Goal: Find specific page/section: Find specific page/section

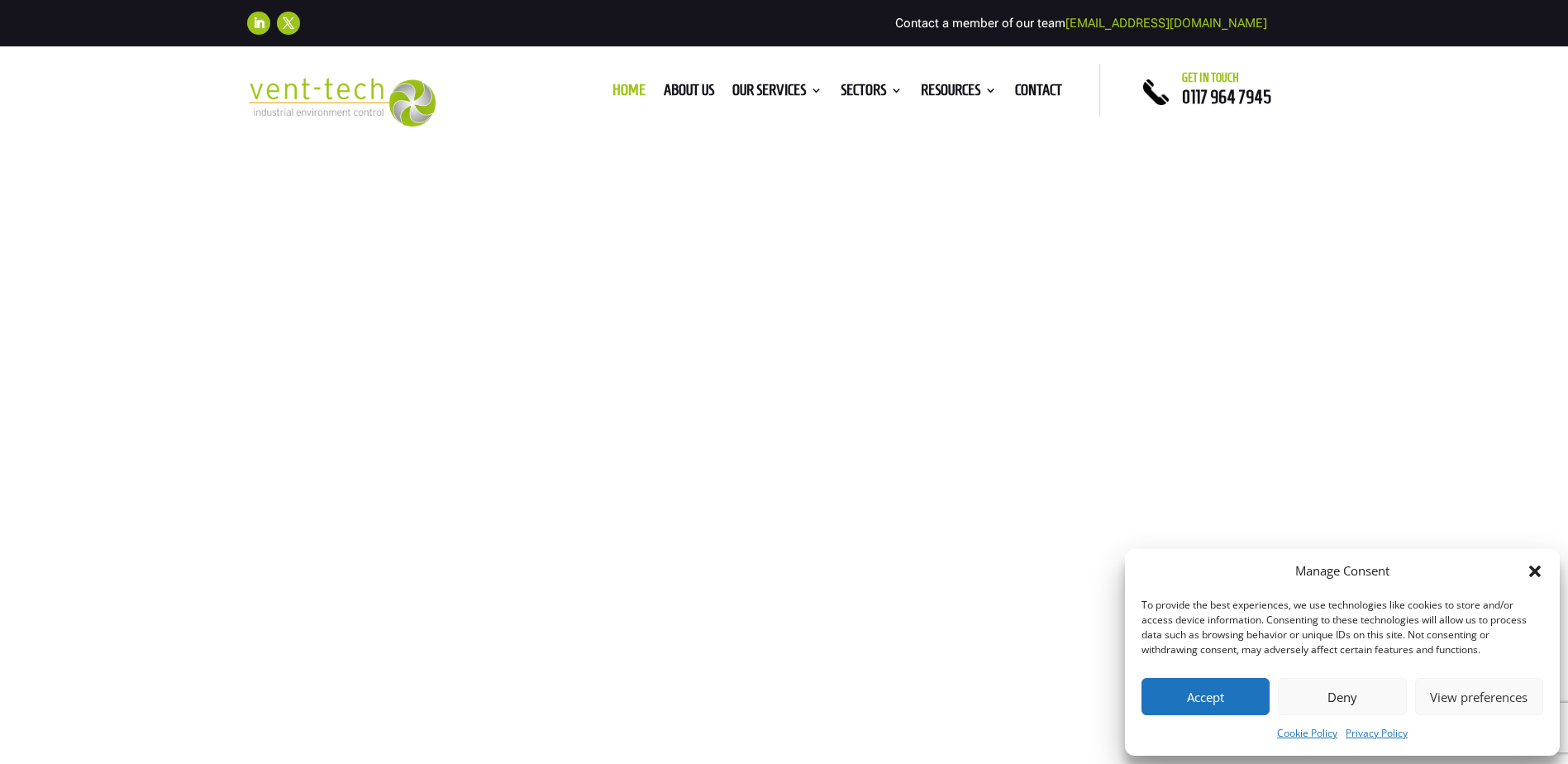
click at [1193, 690] on button "Accept" at bounding box center [1205, 696] width 128 height 37
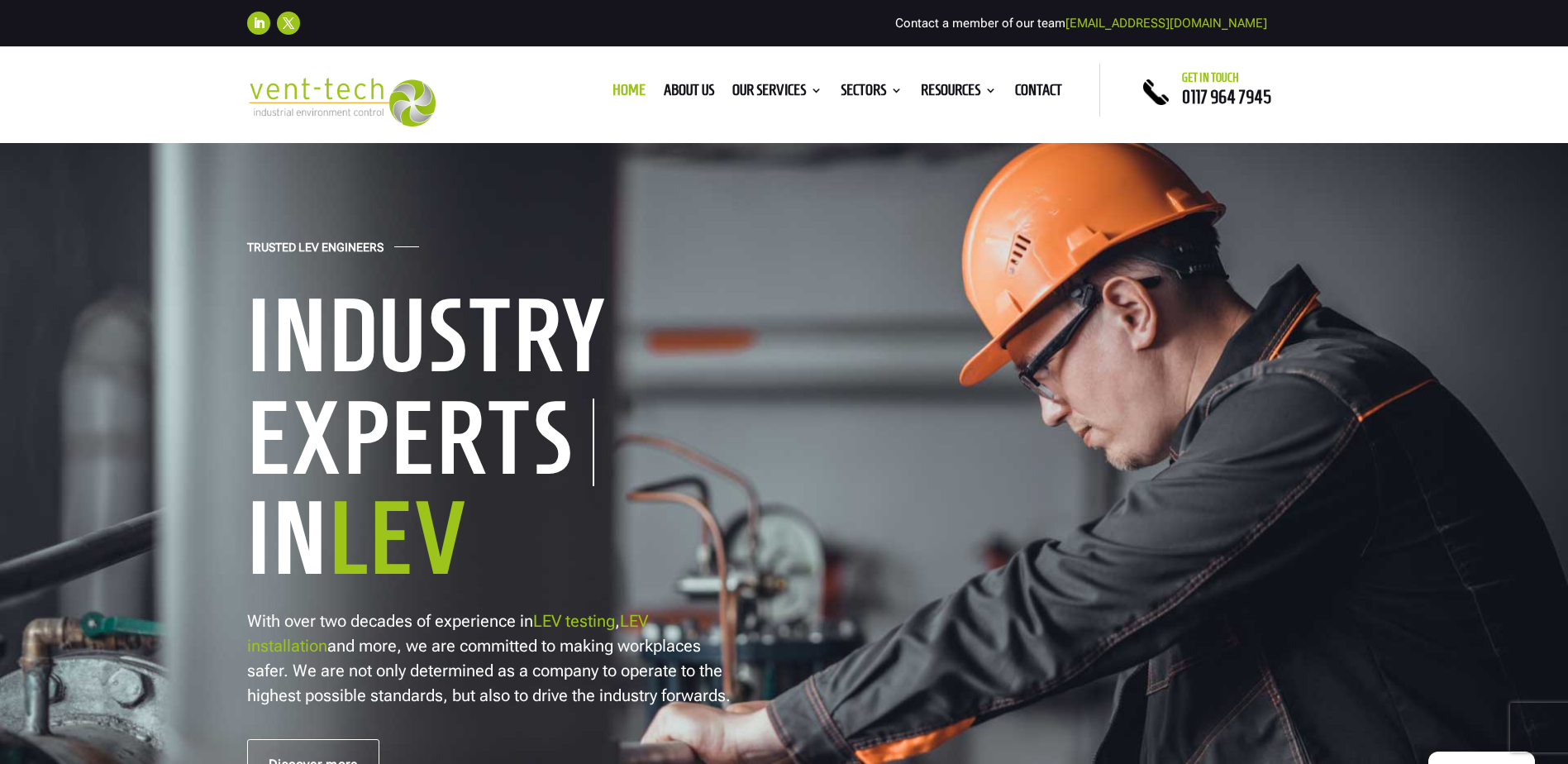
scroll to position [83, 0]
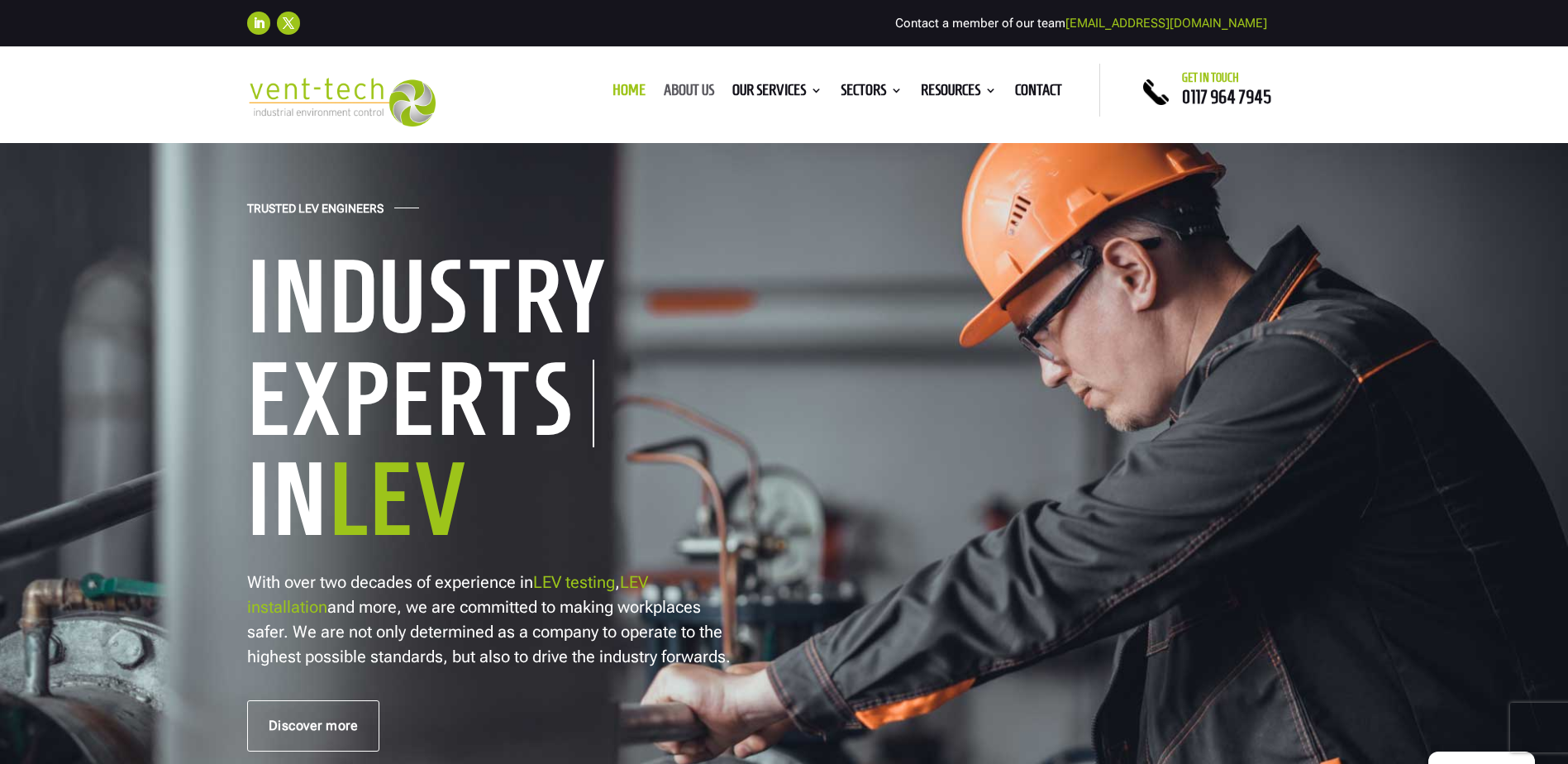
click at [698, 92] on link "About us" at bounding box center [689, 94] width 51 height 18
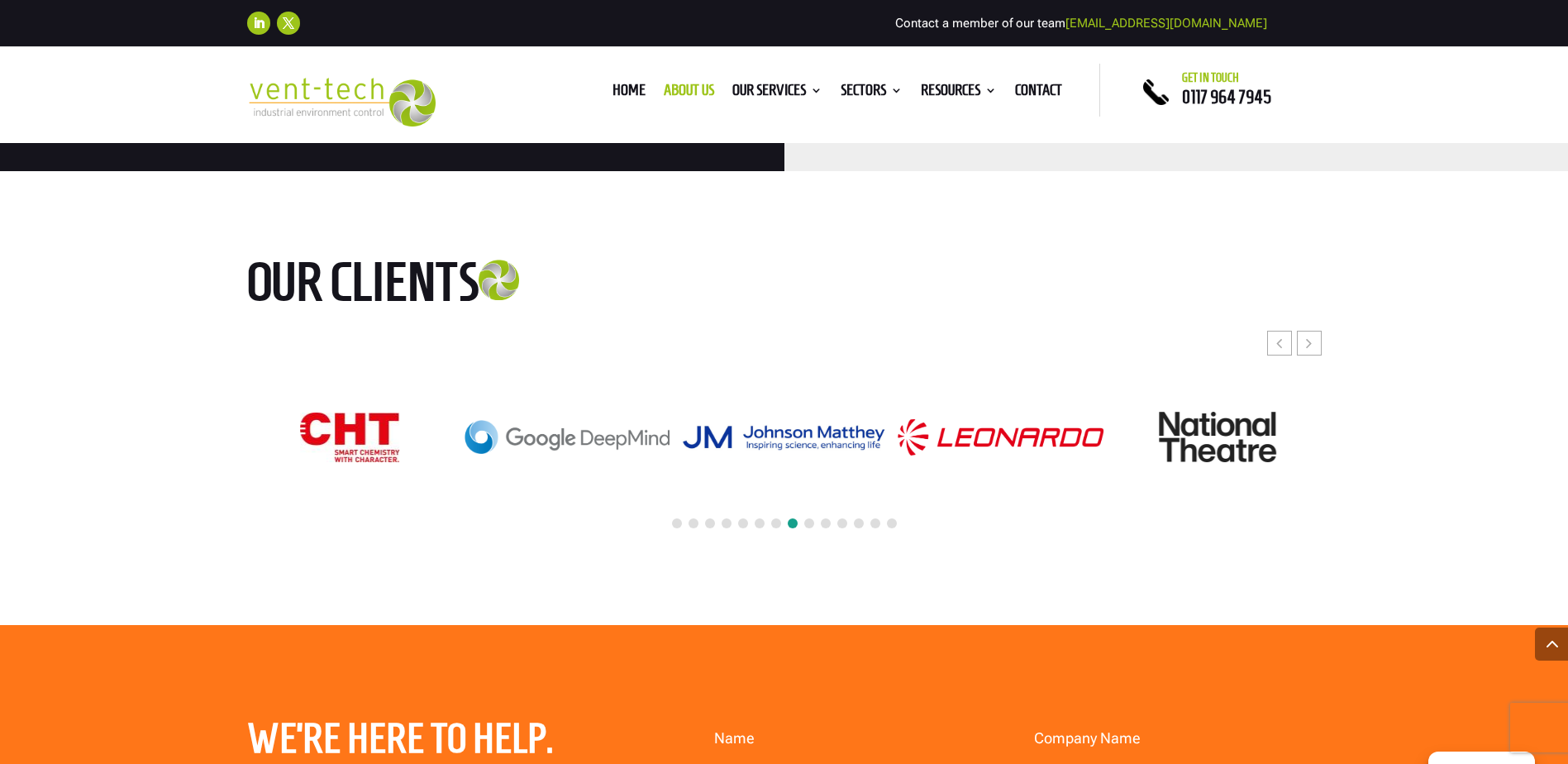
scroll to position [4135, 0]
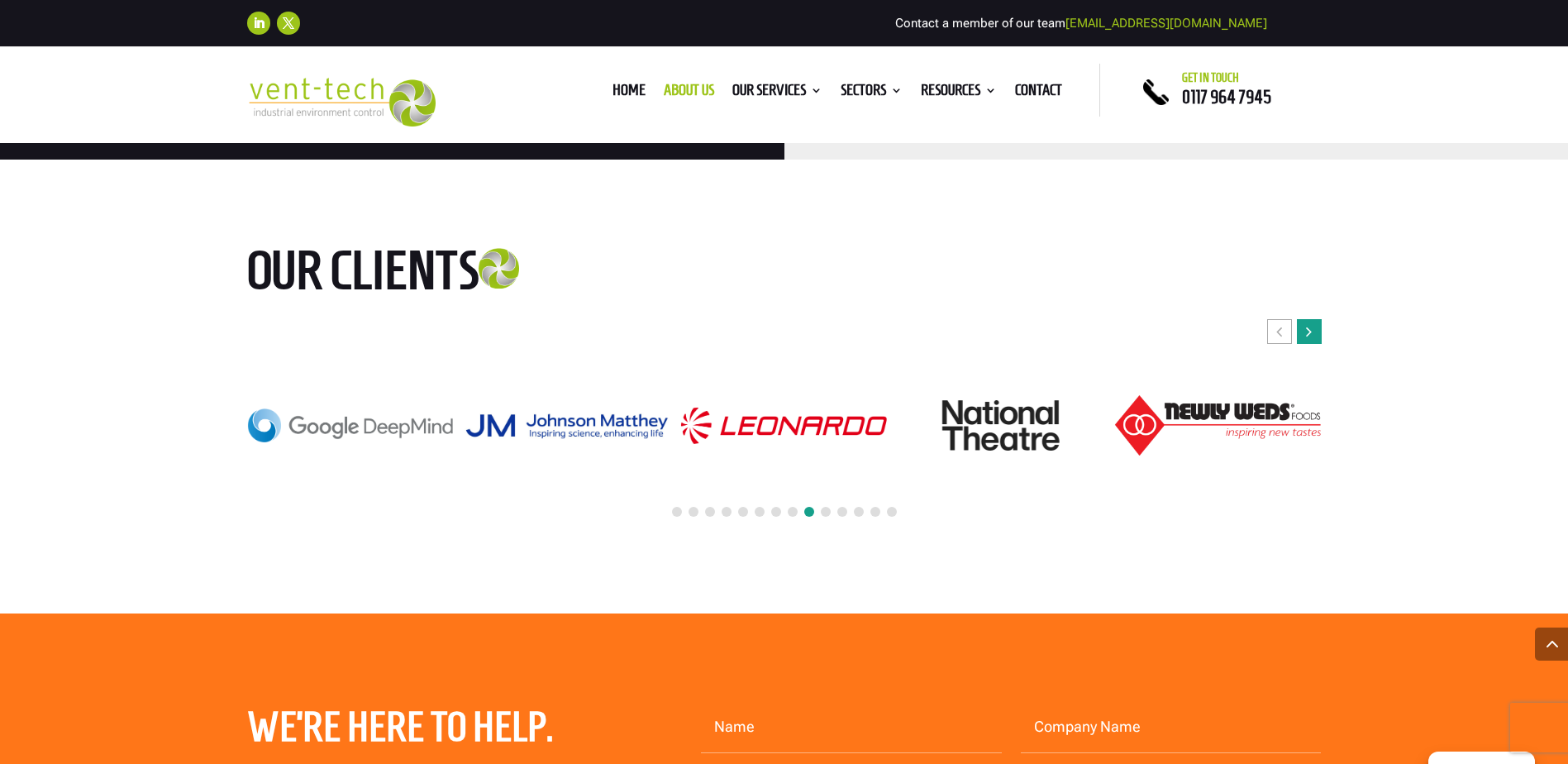
click at [1316, 319] on div "Next slide" at bounding box center [1308, 331] width 25 height 25
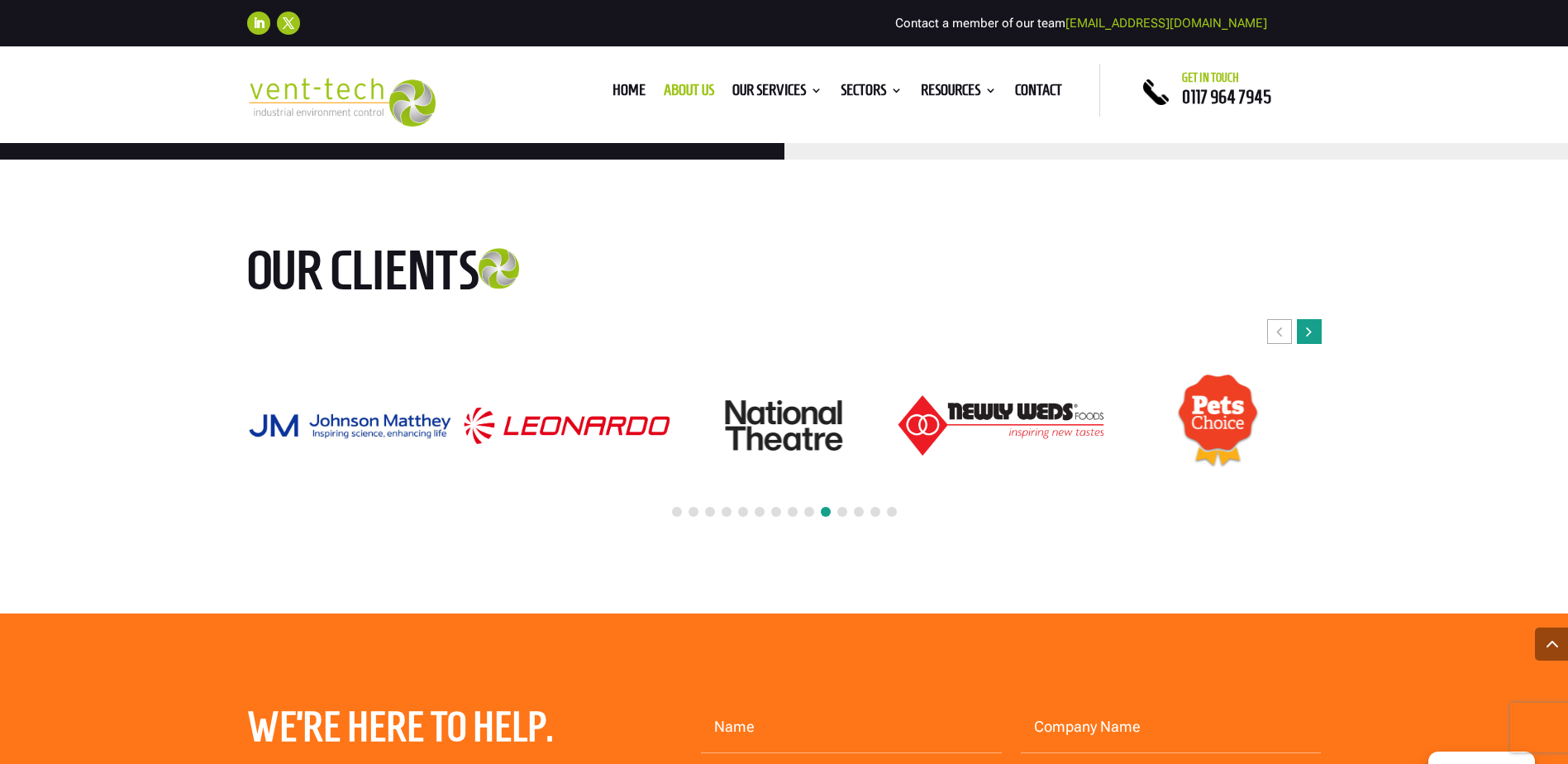
click at [1316, 319] on div "Next slide" at bounding box center [1308, 331] width 25 height 25
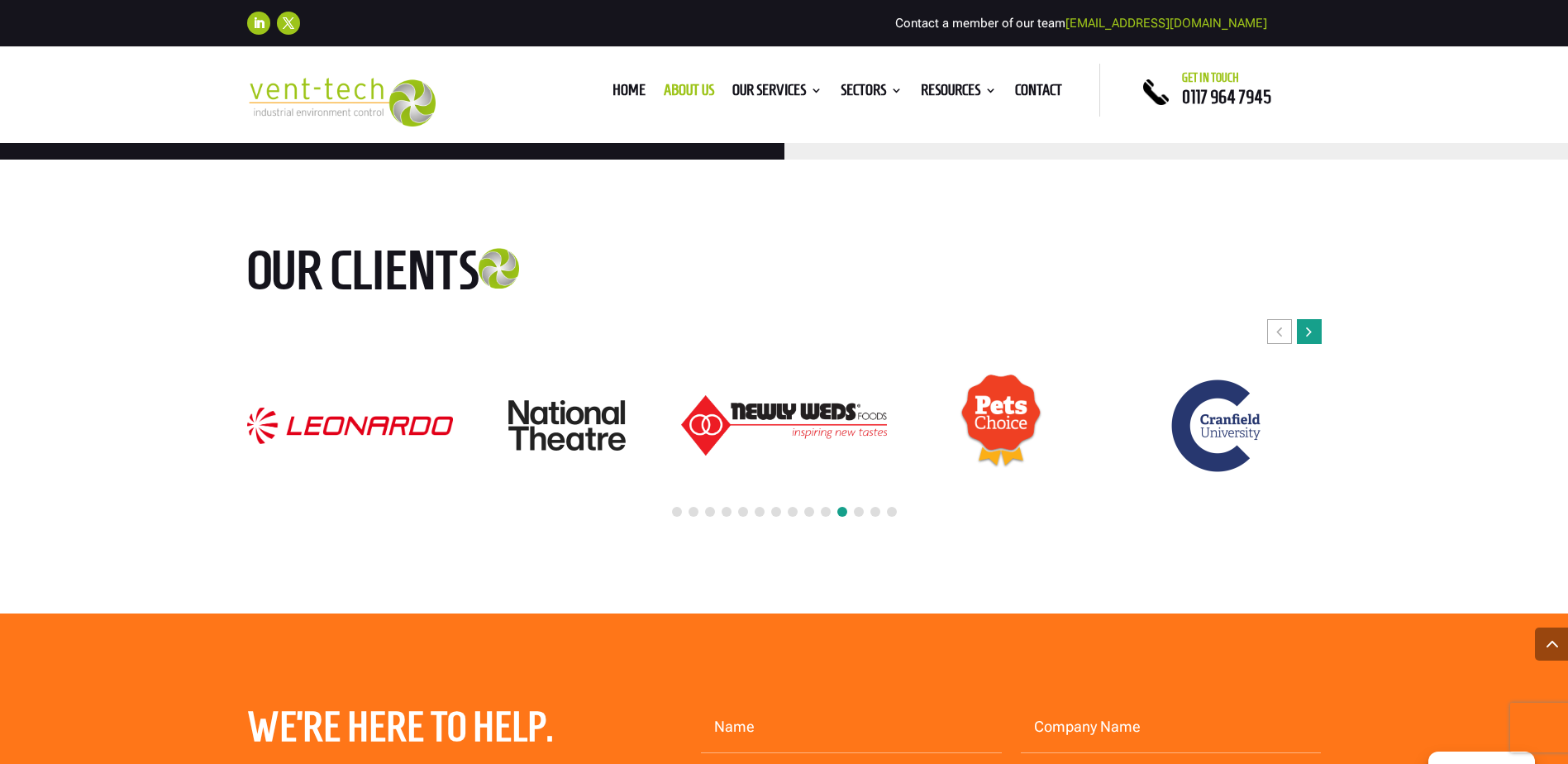
click at [1316, 319] on div "Next slide" at bounding box center [1308, 331] width 25 height 25
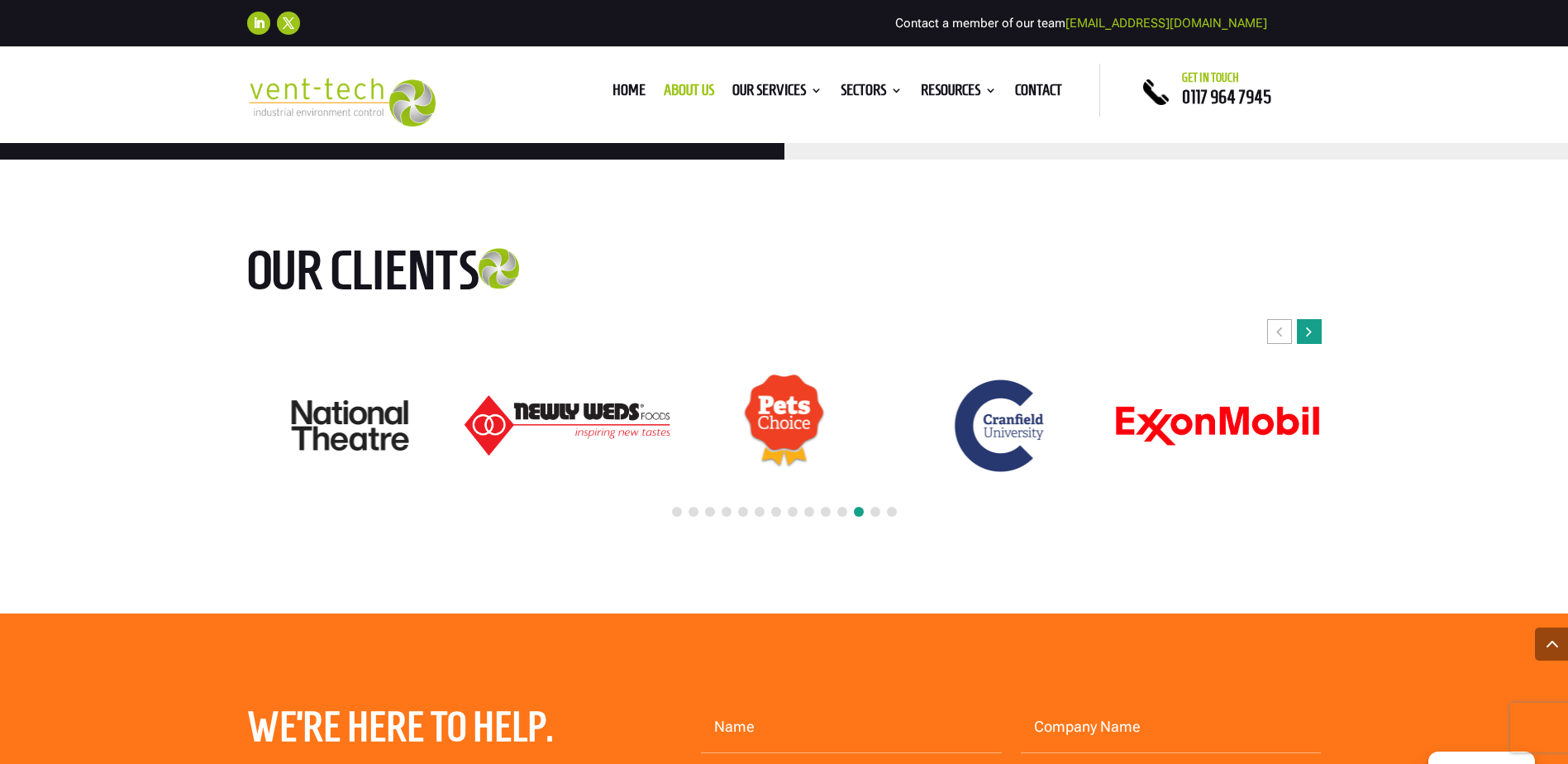
click at [1316, 319] on div "Next slide" at bounding box center [1308, 331] width 25 height 25
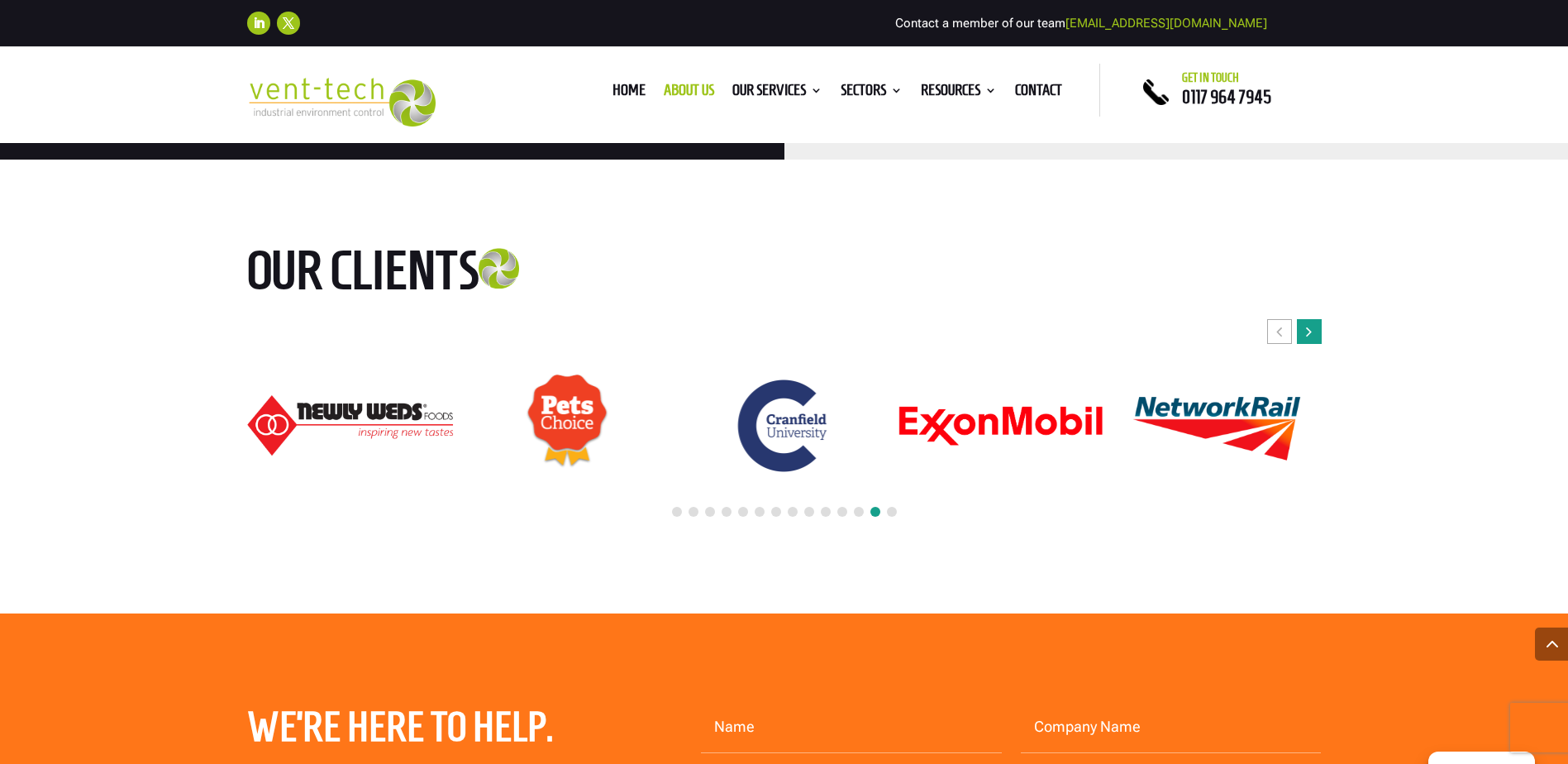
click at [1316, 319] on div "Next slide" at bounding box center [1308, 331] width 25 height 25
click at [1314, 319] on div "Next slide" at bounding box center [1308, 331] width 25 height 25
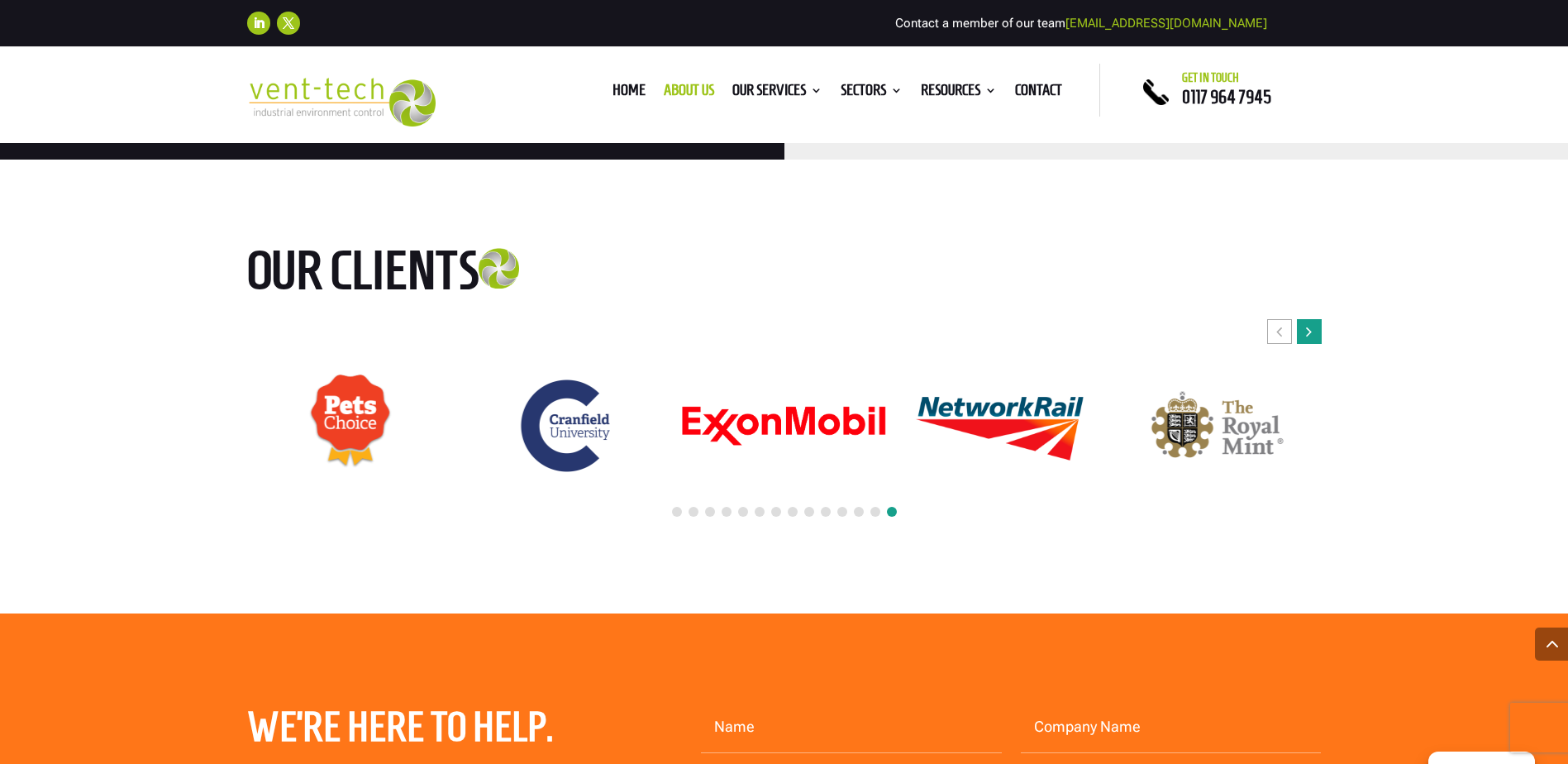
click at [1314, 319] on div "Next slide" at bounding box center [1308, 331] width 25 height 25
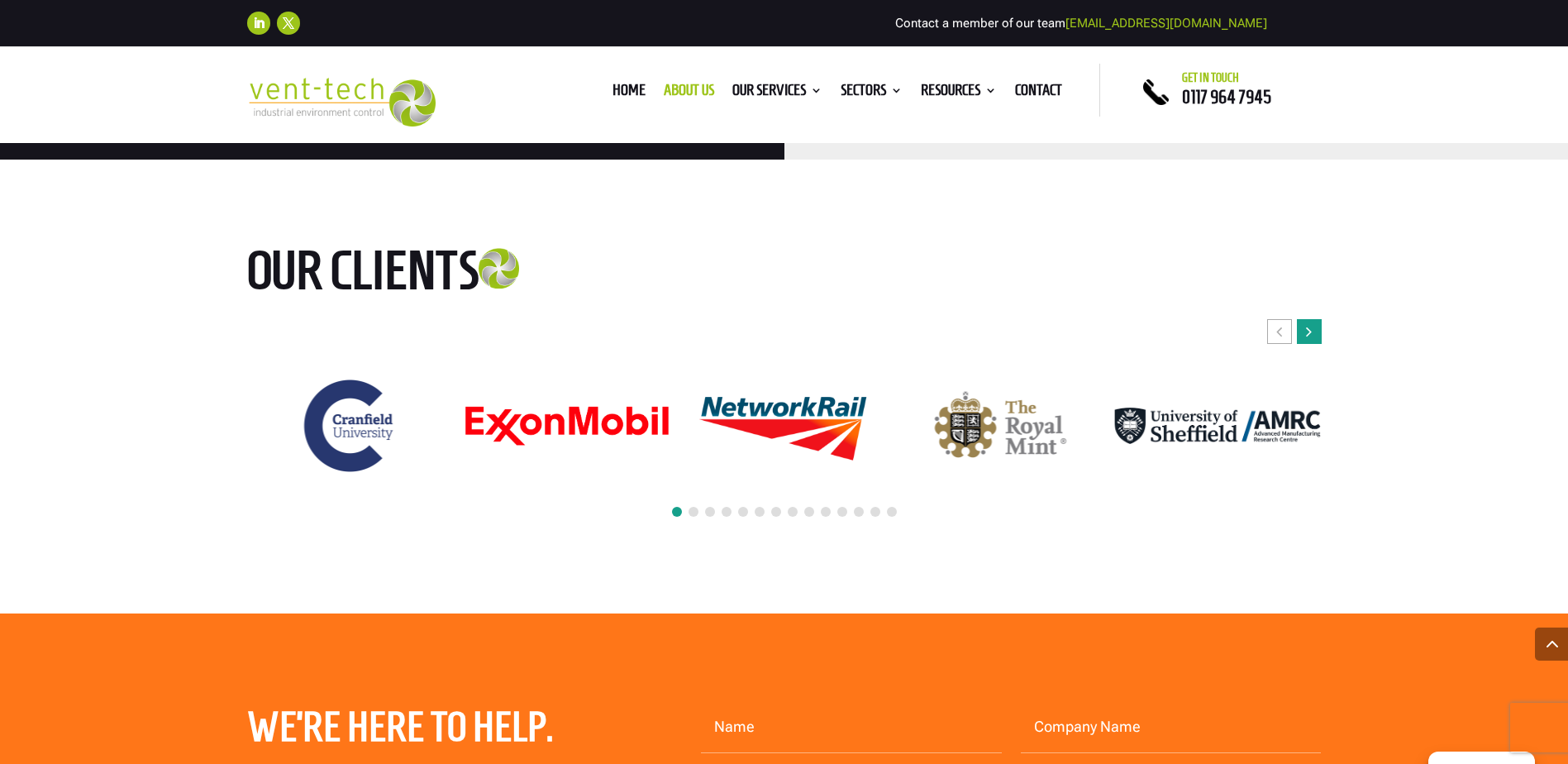
click at [1314, 319] on div "Next slide" at bounding box center [1308, 331] width 25 height 25
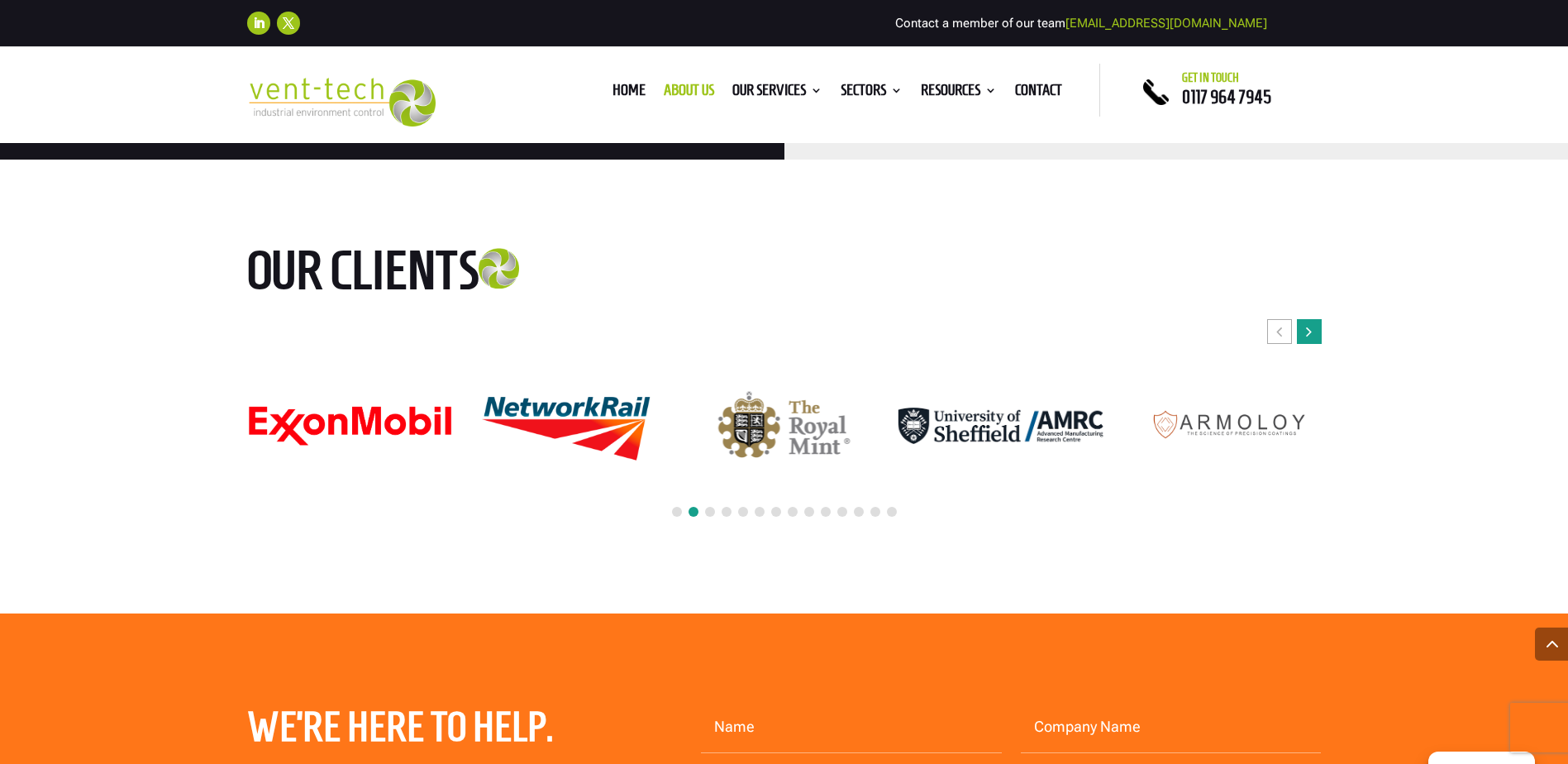
click at [1314, 319] on div "Next slide" at bounding box center [1308, 331] width 25 height 25
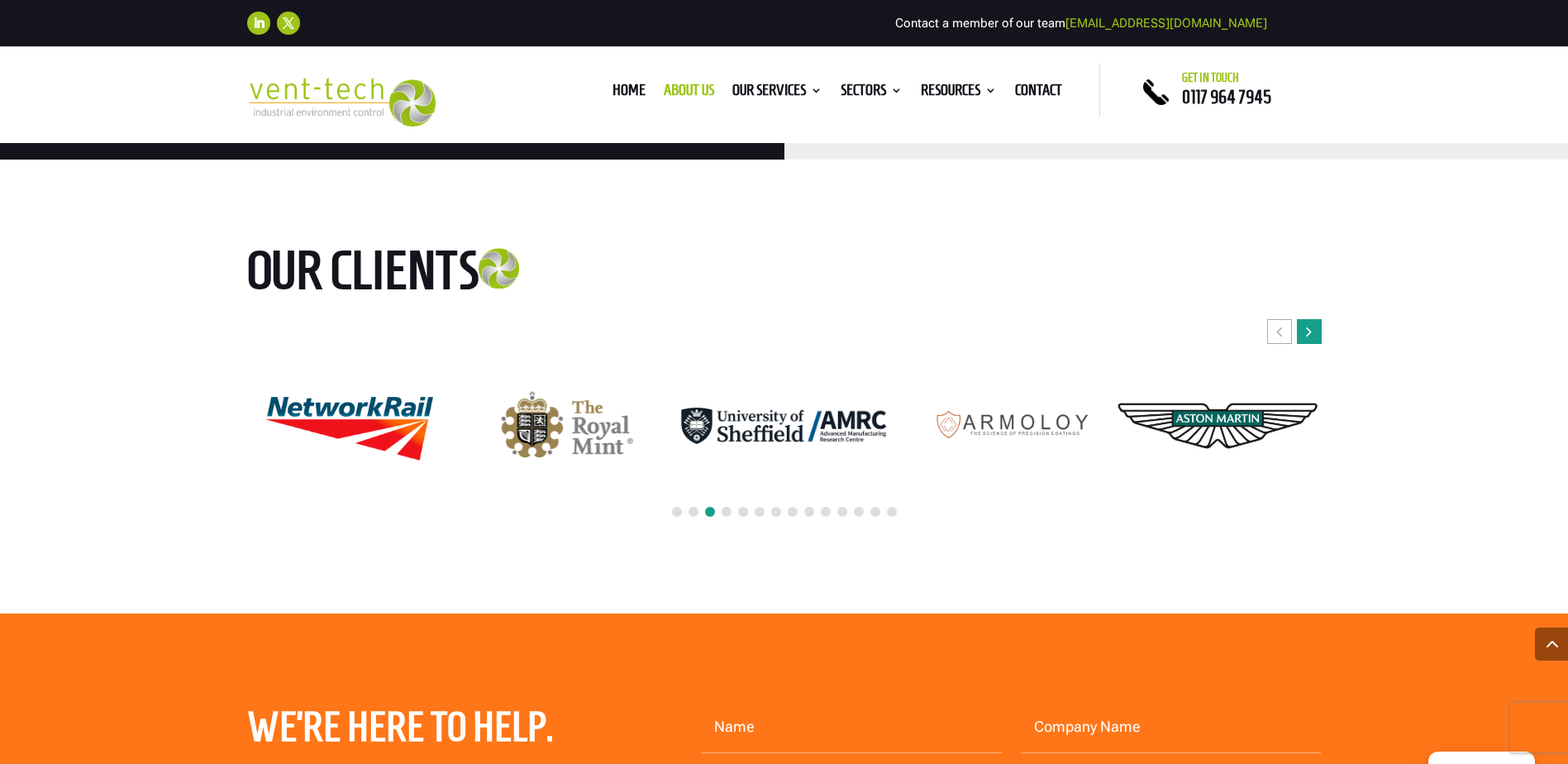
click at [1314, 319] on div "Next slide" at bounding box center [1308, 331] width 25 height 25
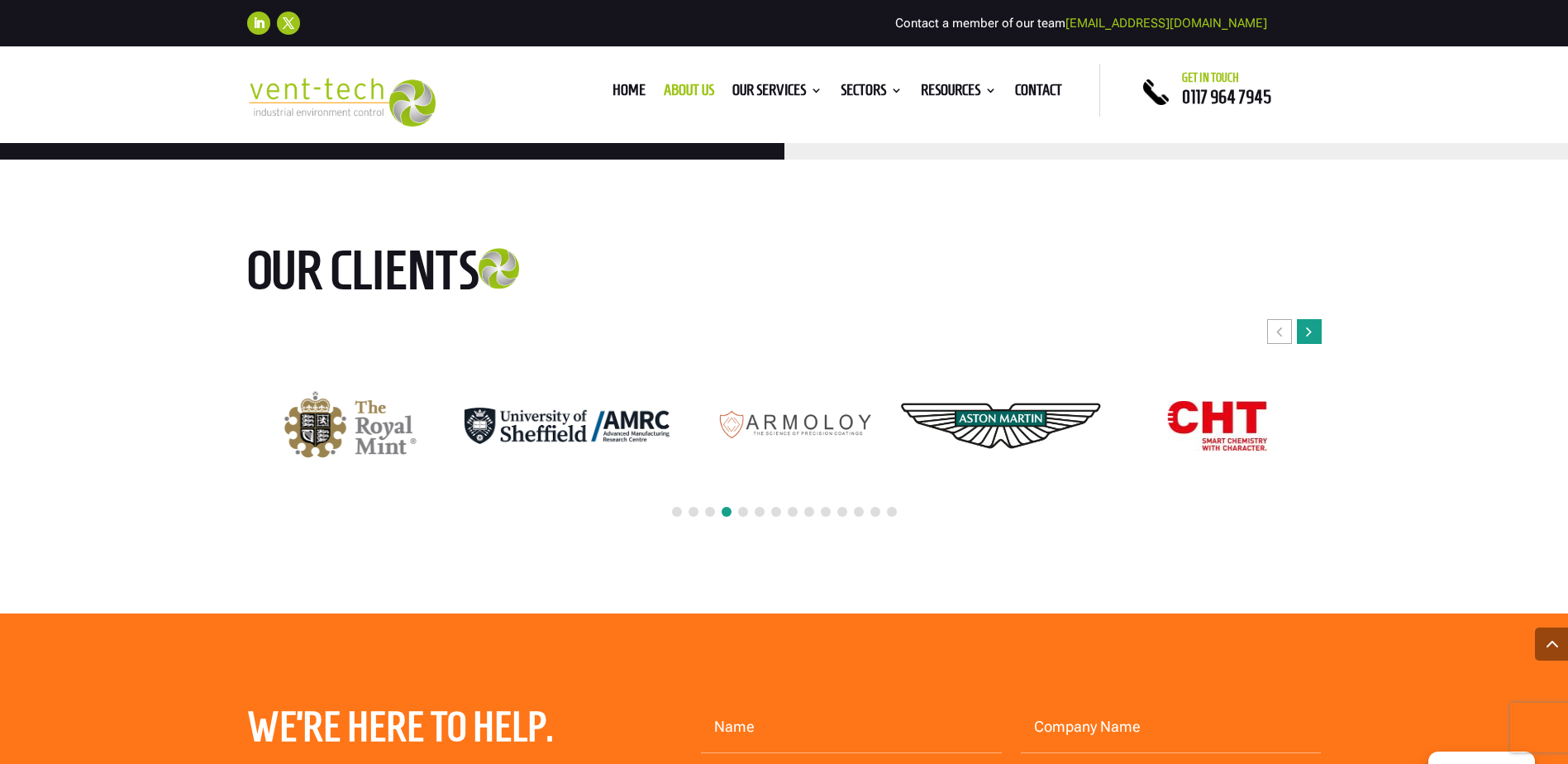
click at [1314, 319] on div "Next slide" at bounding box center [1308, 331] width 25 height 25
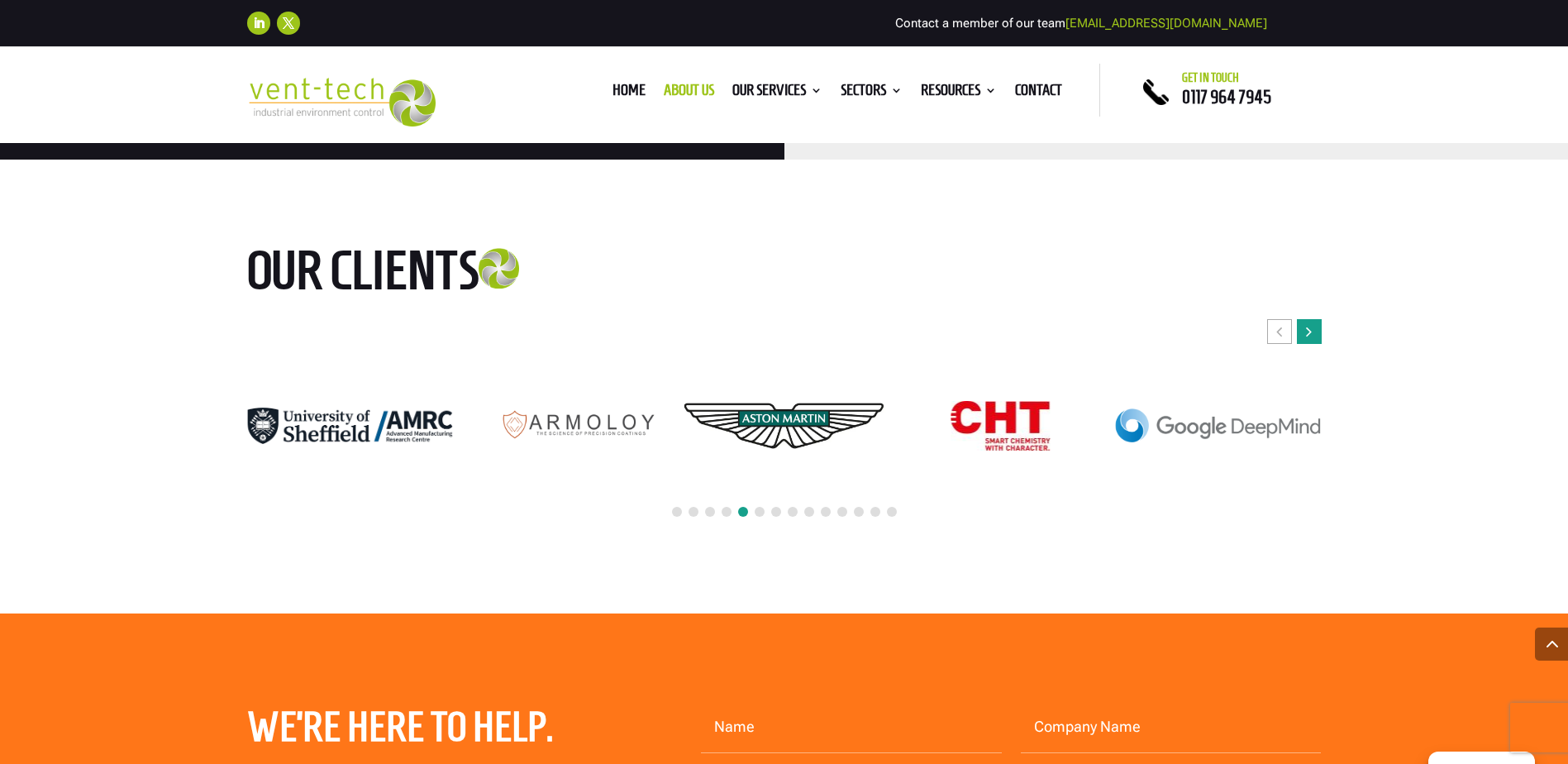
click at [1314, 319] on div "Next slide" at bounding box center [1308, 331] width 25 height 25
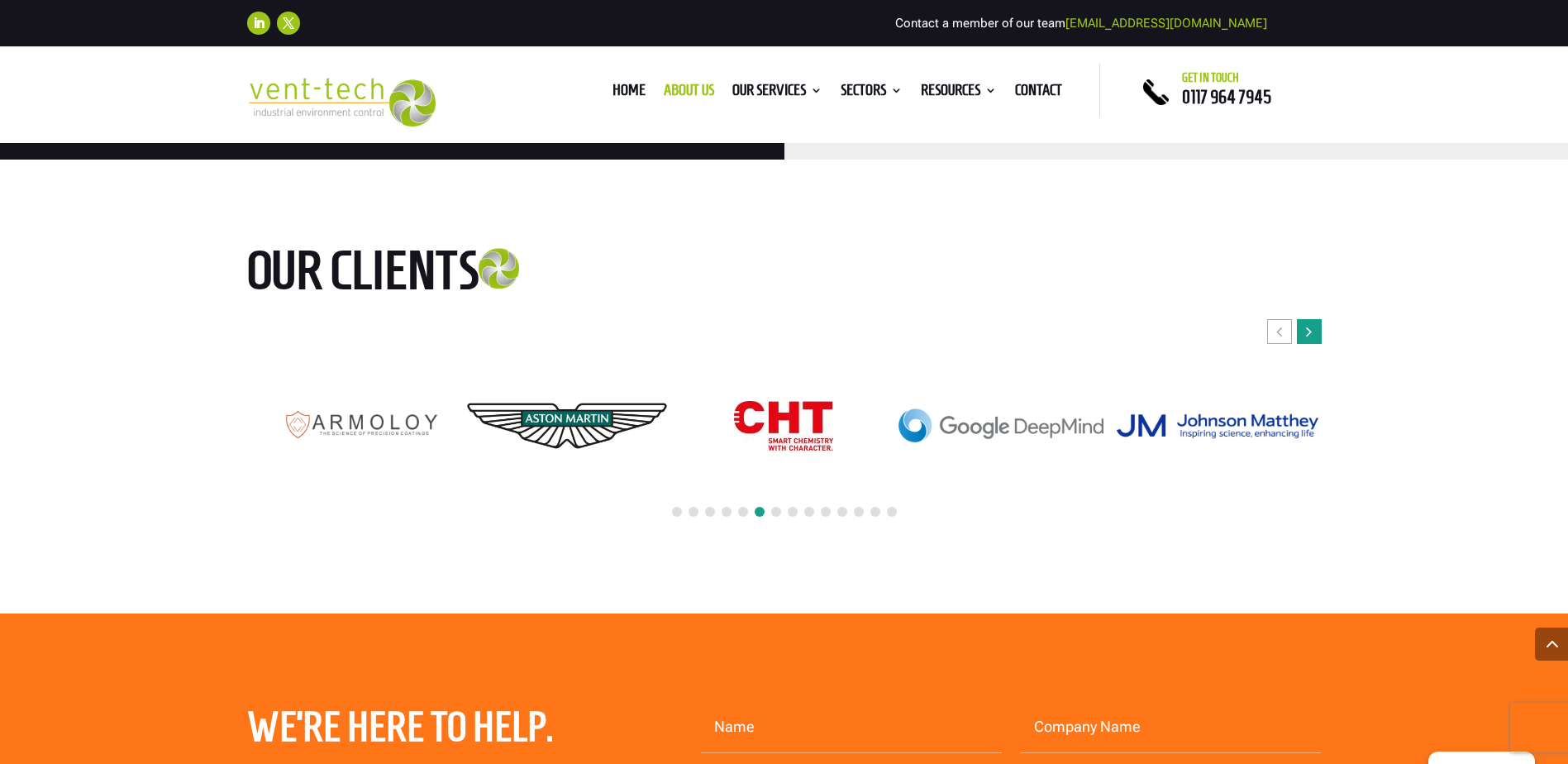
click at [1314, 319] on div "Next slide" at bounding box center [1308, 331] width 25 height 25
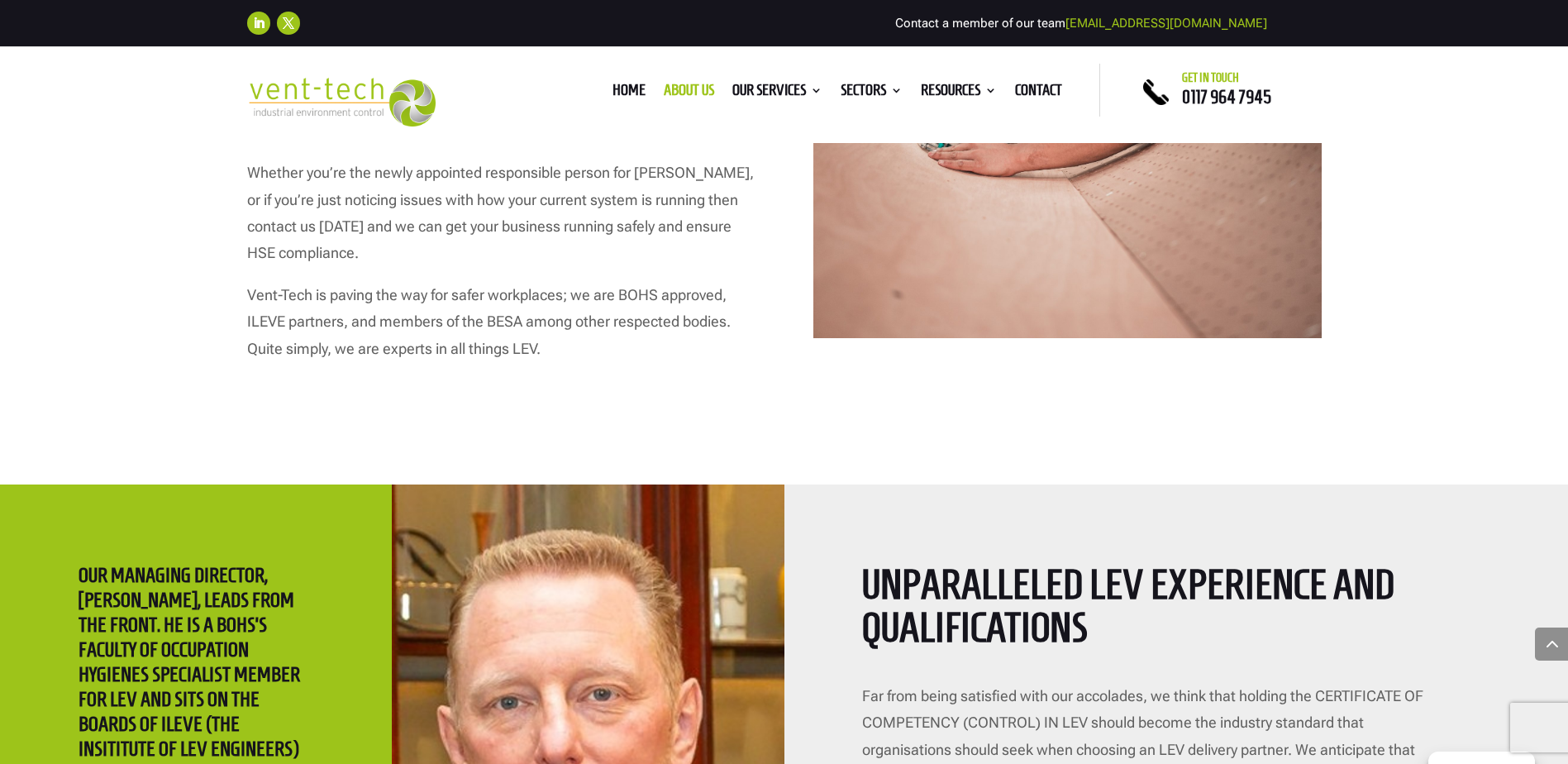
scroll to position [2233, 0]
